Goal: Transaction & Acquisition: Purchase product/service

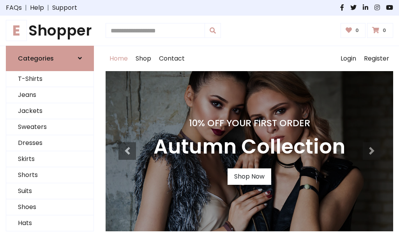
click at [200, 118] on h4 "10% Off Your First Order" at bounding box center [250, 122] width 192 height 11
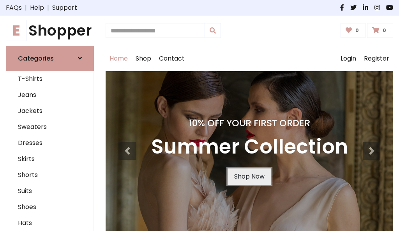
click at [249, 176] on link "Shop Now" at bounding box center [250, 176] width 44 height 16
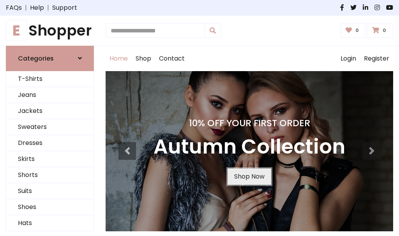
click at [249, 176] on link "Shop Now" at bounding box center [250, 176] width 44 height 16
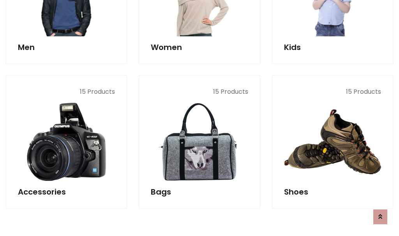
scroll to position [778, 0]
